Goal: Task Accomplishment & Management: Manage account settings

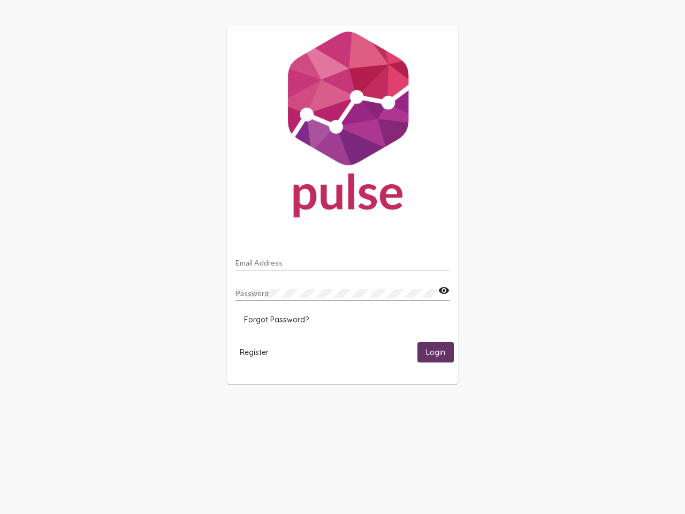
click at [343, 260] on input "Email Address" at bounding box center [343, 263] width 214 height 9
click at [444, 291] on mat-icon "visibility" at bounding box center [444, 290] width 11 height 13
click at [276, 320] on span "Forgot Password?" at bounding box center [276, 320] width 65 height 10
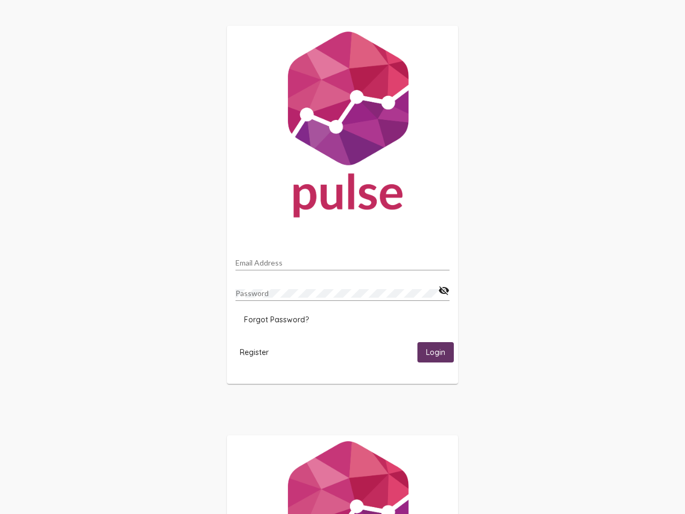
click at [254, 352] on span "Register" at bounding box center [254, 353] width 29 height 10
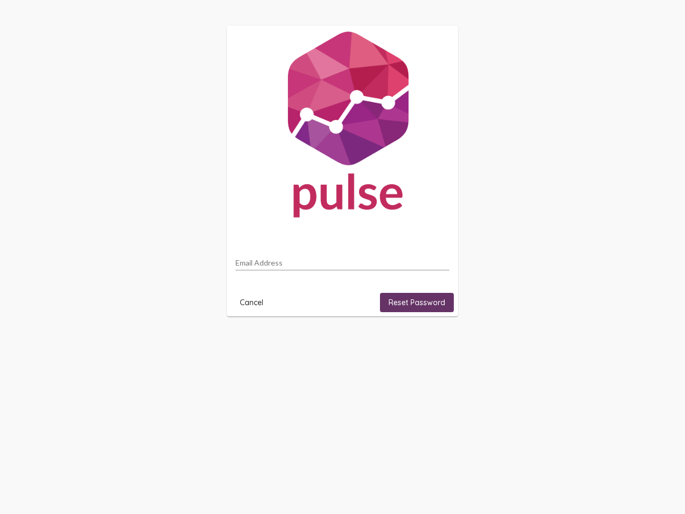
click at [436, 342] on html "Email Address Cancel Reset Password" at bounding box center [342, 171] width 685 height 342
